Goal: Information Seeking & Learning: Check status

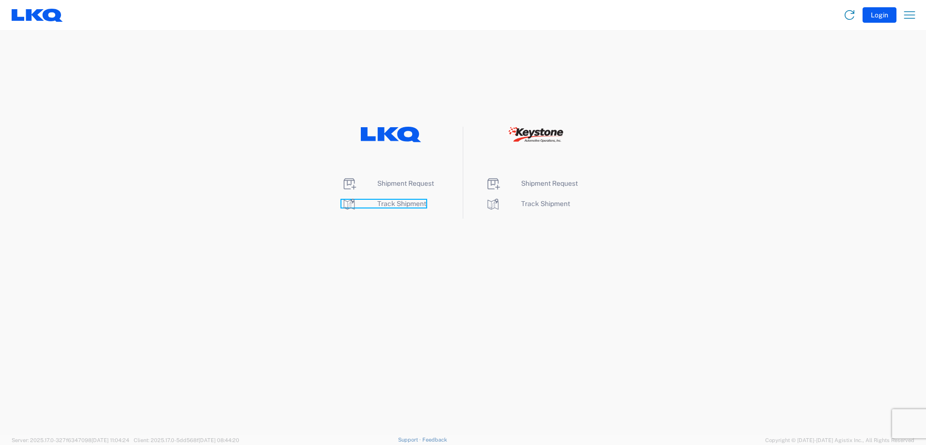
click at [397, 205] on span "Track Shipment" at bounding box center [401, 204] width 49 height 8
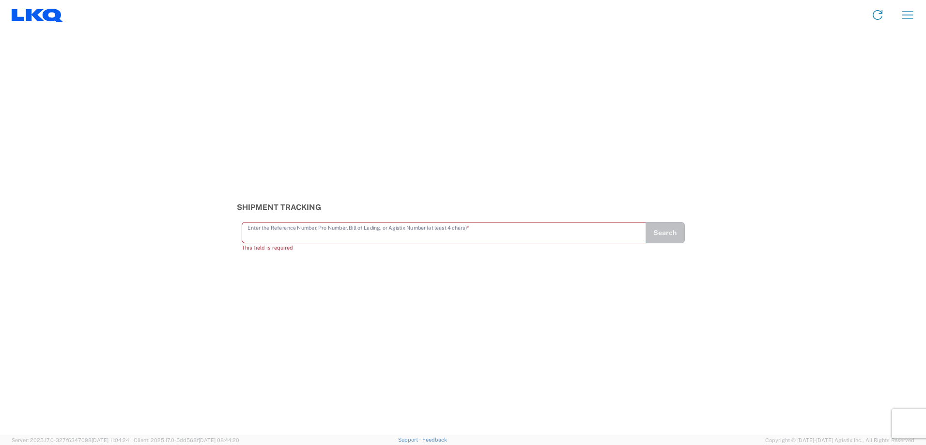
click at [455, 231] on input "text" at bounding box center [443, 232] width 393 height 17
paste input "56191547"
type input "56191547"
click at [663, 239] on button "Search" at bounding box center [665, 237] width 40 height 21
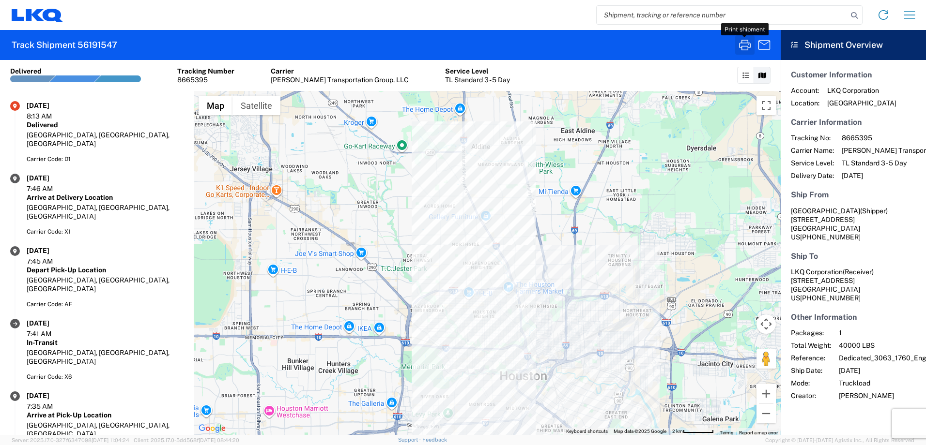
click at [739, 42] on icon "button" at bounding box center [744, 44] width 15 height 15
